Goal: Task Accomplishment & Management: Manage account settings

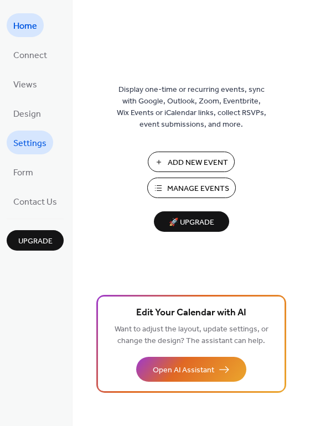
click at [35, 147] on span "Settings" at bounding box center [29, 143] width 33 height 17
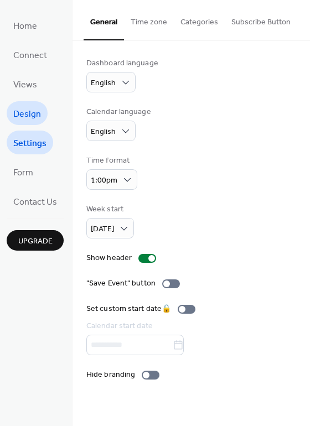
click at [27, 118] on span "Design" at bounding box center [27, 114] width 28 height 17
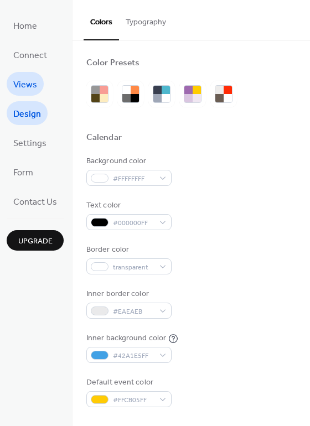
click at [29, 90] on span "Views" at bounding box center [25, 84] width 24 height 17
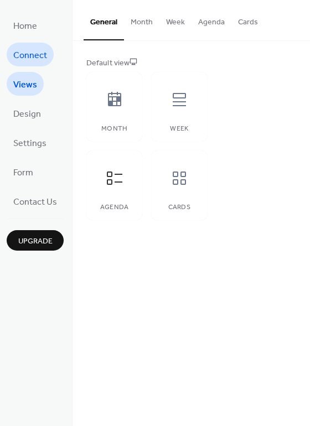
click at [32, 60] on span "Connect" at bounding box center [30, 55] width 34 height 17
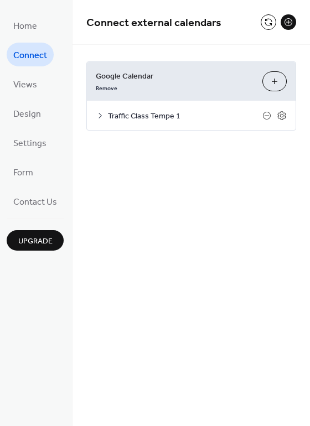
click at [152, 117] on span "Traffic Class Tempe 1" at bounding box center [185, 117] width 154 height 12
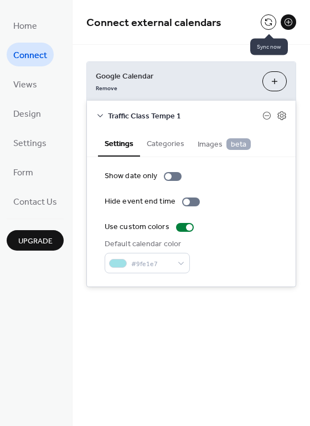
click at [269, 23] on button at bounding box center [269, 22] width 16 height 16
click at [269, 16] on button at bounding box center [269, 22] width 16 height 16
click at [266, 20] on button at bounding box center [269, 22] width 16 height 16
